Goal: Navigation & Orientation: Find specific page/section

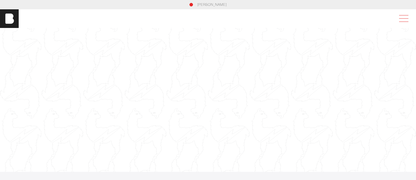
click at [404, 20] on span at bounding box center [402, 18] width 13 height 11
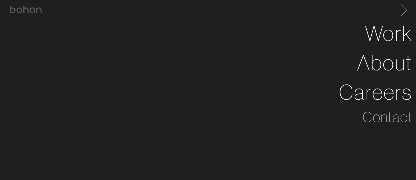
click at [407, 9] on span at bounding box center [403, 9] width 12 height 9
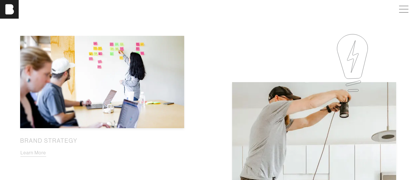
scroll to position [219, 0]
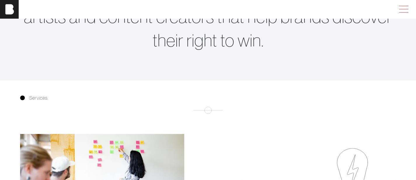
click at [405, 8] on span at bounding box center [402, 9] width 13 height 11
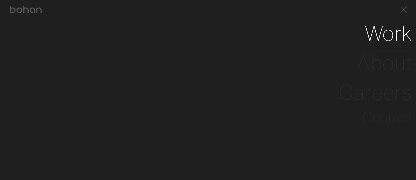
click at [385, 32] on link "Work" at bounding box center [389, 33] width 48 height 29
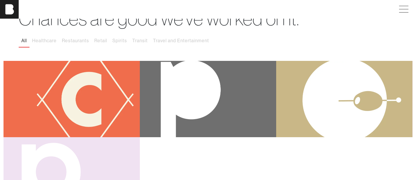
scroll to position [35, 0]
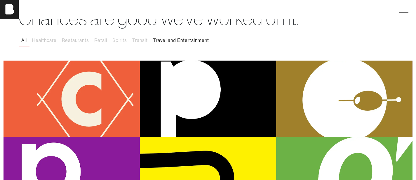
click at [174, 38] on button "Travel and Entertainment" at bounding box center [180, 40] width 61 height 12
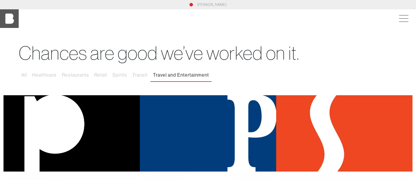
click at [8, 20] on img at bounding box center [9, 18] width 19 height 19
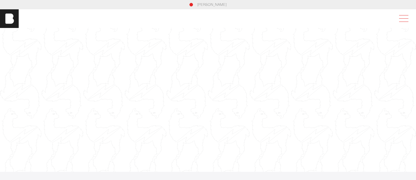
click at [405, 18] on span at bounding box center [402, 18] width 13 height 11
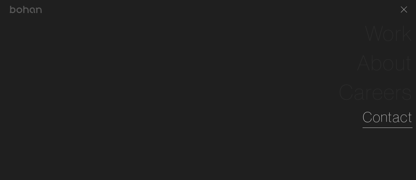
click at [390, 119] on link "Contact" at bounding box center [388, 117] width 50 height 21
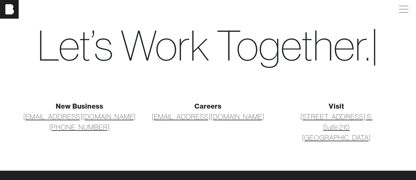
scroll to position [6, 0]
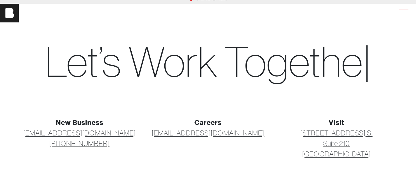
click at [406, 15] on span at bounding box center [402, 13] width 13 height 11
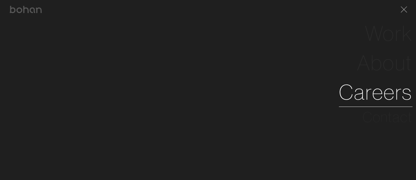
click at [385, 96] on link "Careers" at bounding box center [376, 92] width 74 height 29
